Goal: Find specific page/section: Find specific page/section

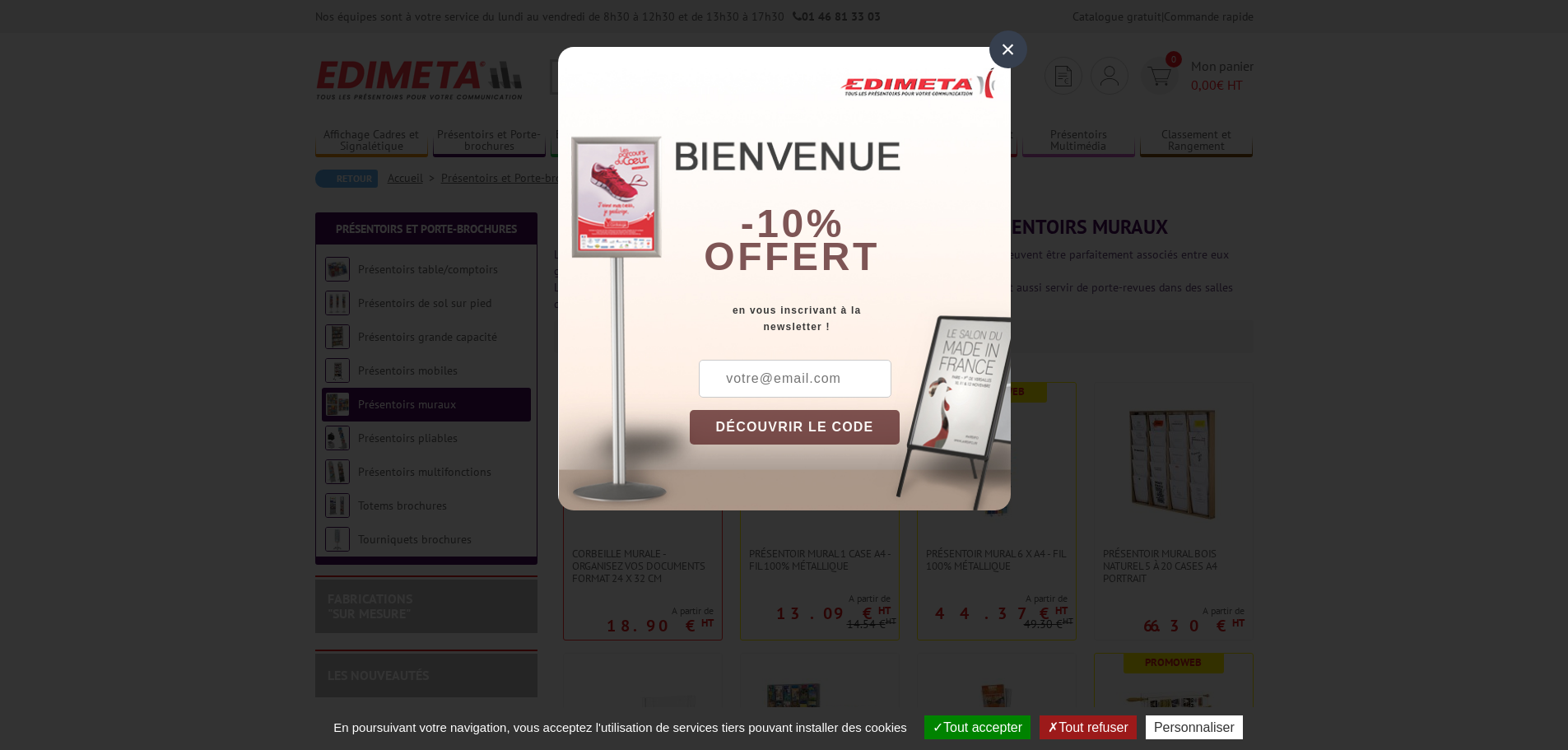
click at [1003, 59] on div "×" at bounding box center [1008, 49] width 38 height 38
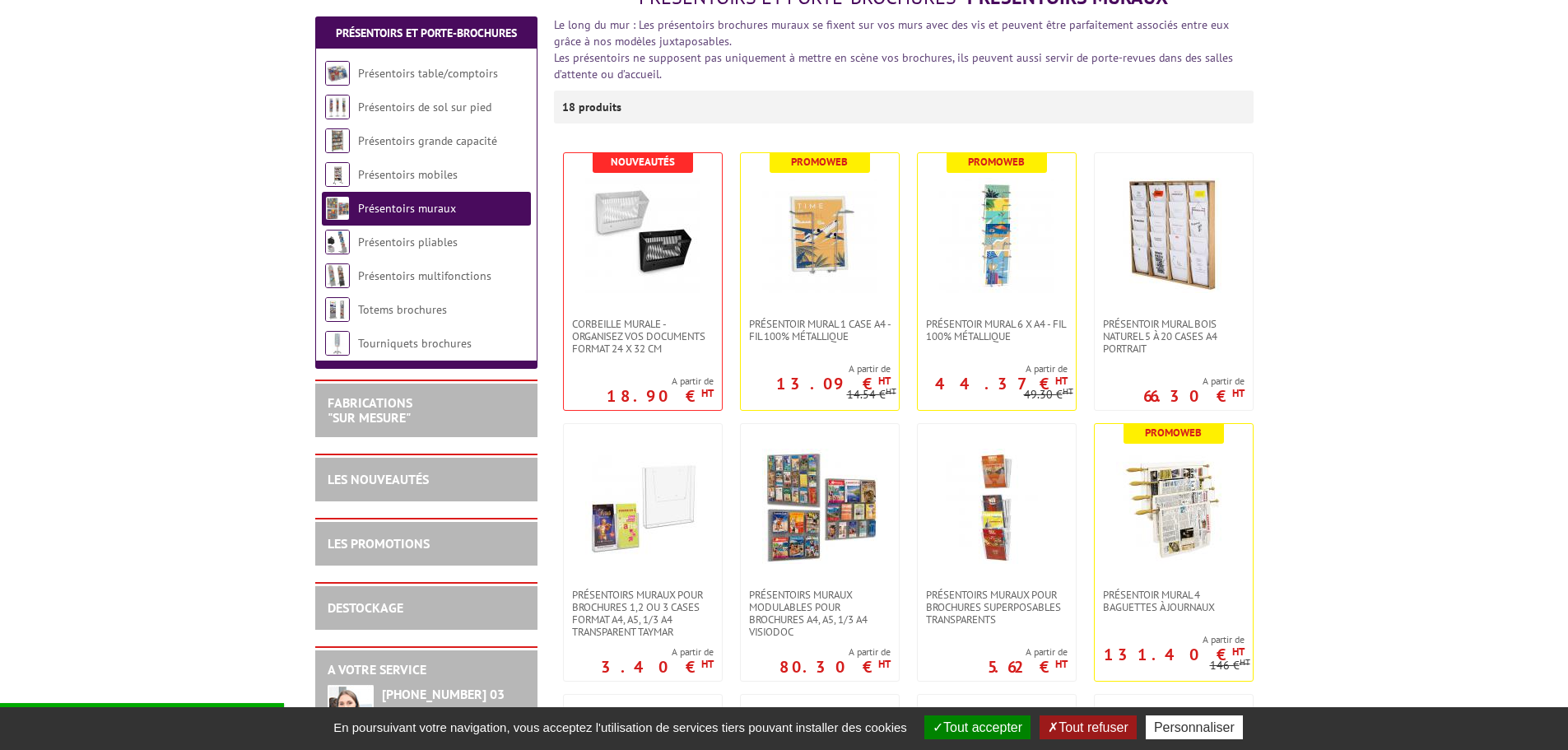
scroll to position [329, 0]
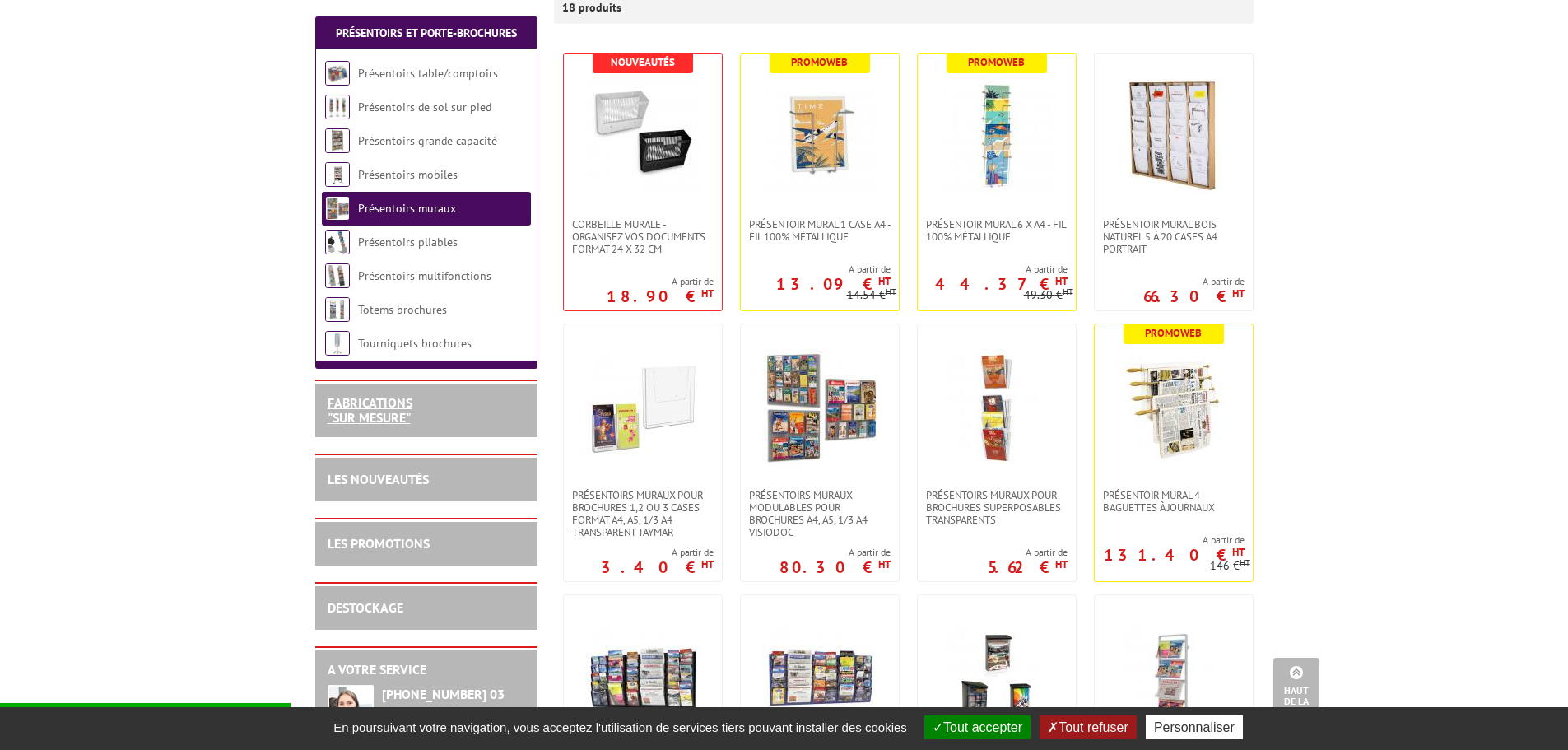
click at [375, 412] on link "FABRICATIONS "Sur Mesure"" at bounding box center [370, 410] width 85 height 31
